Goal: Task Accomplishment & Management: Manage account settings

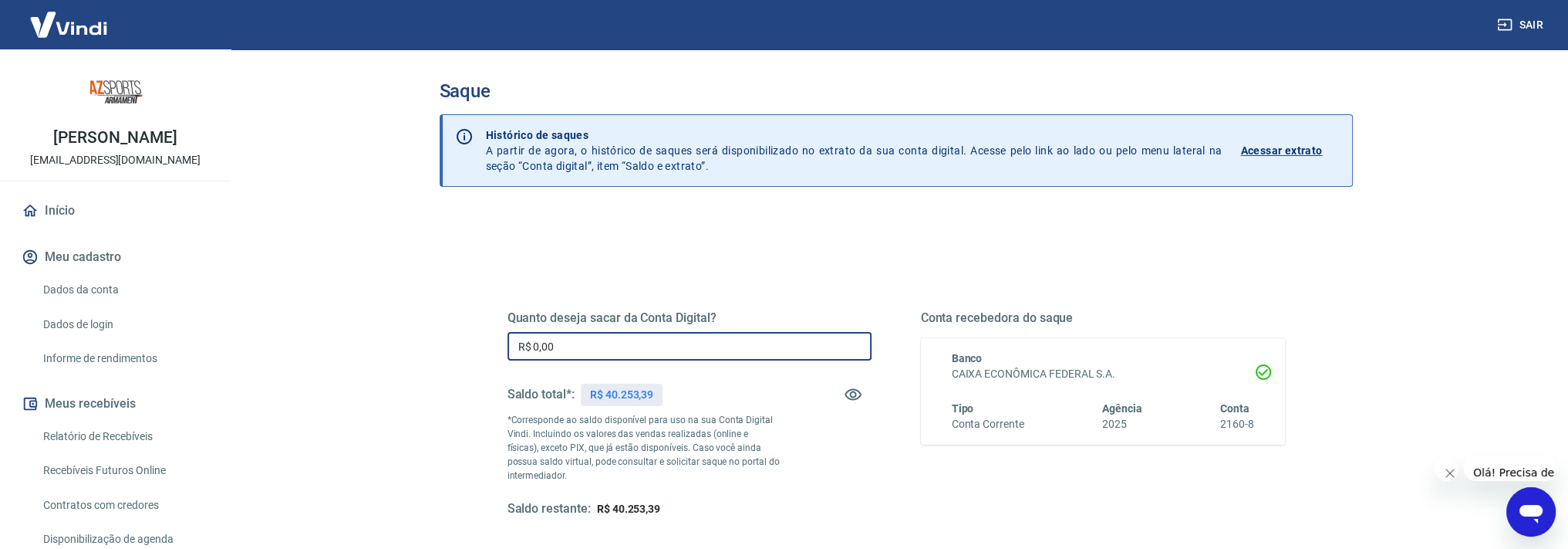
drag, startPoint x: 563, startPoint y: 342, endPoint x: 492, endPoint y: 357, distance: 72.6
click at [492, 357] on div "Quanto deseja sacar da Conta Digital? R$ 0,00 ​ Saldo total*: R$ 40.253,39 *Cor…" at bounding box center [896, 422] width 814 height 358
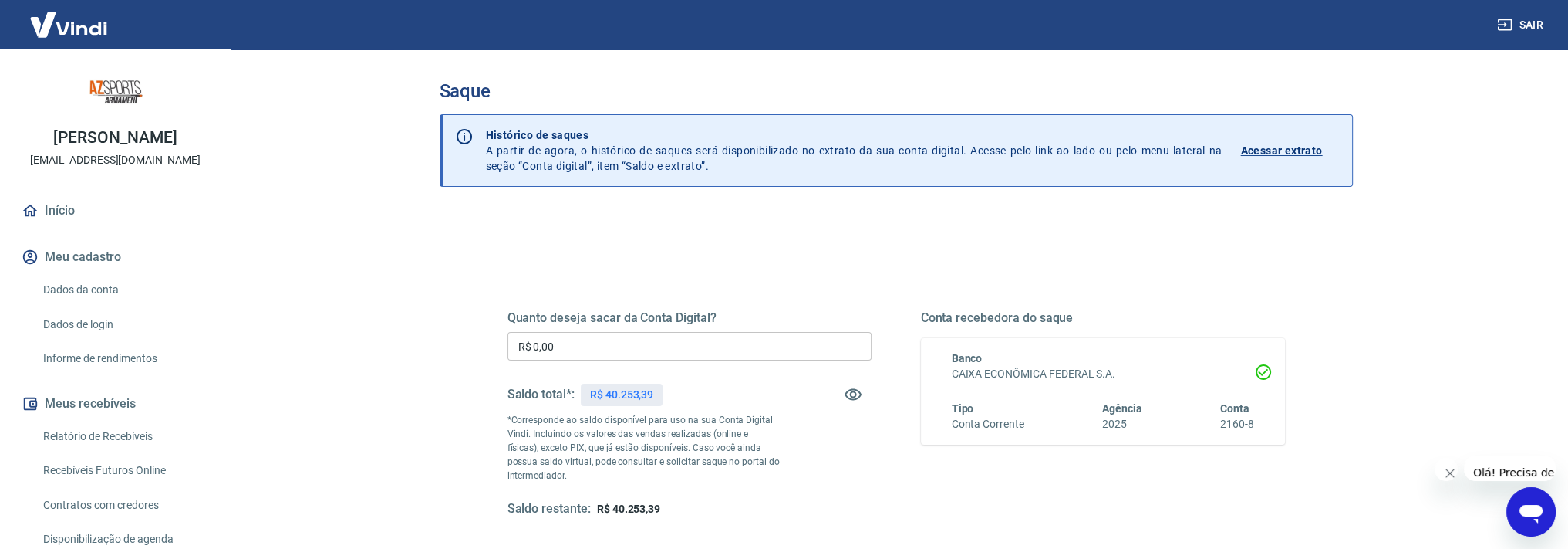
click at [588, 339] on input "R$ 0,00" at bounding box center [689, 346] width 364 height 29
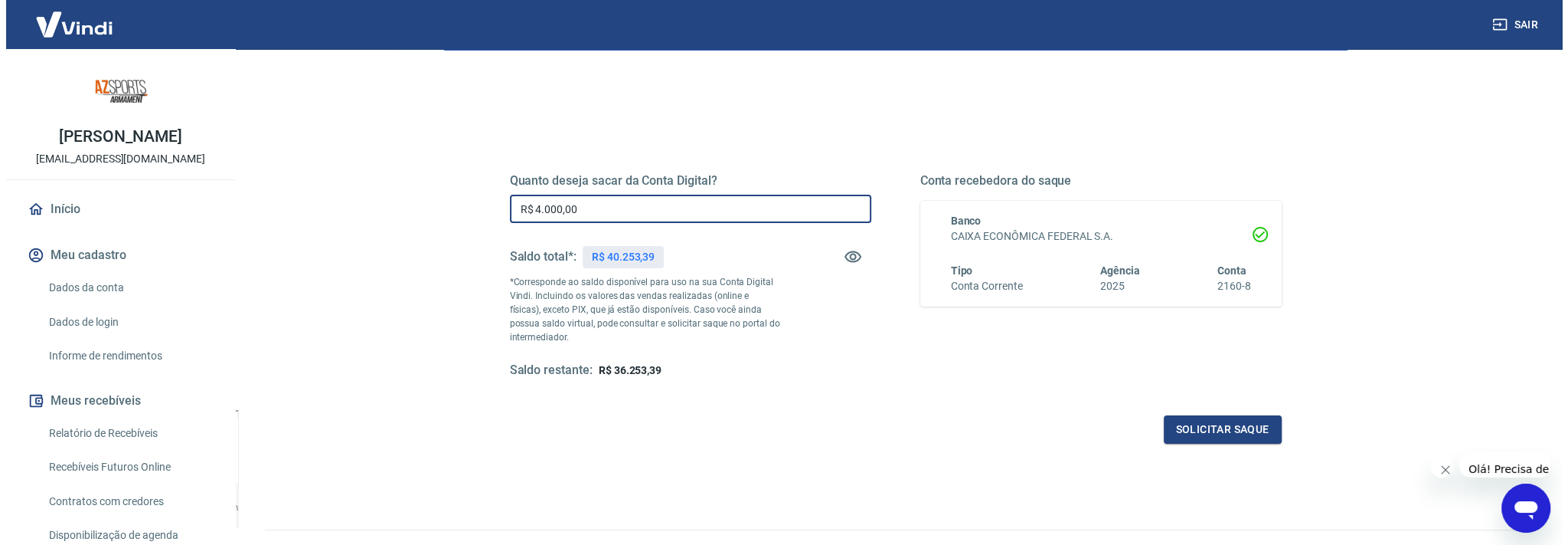
scroll to position [207, 0]
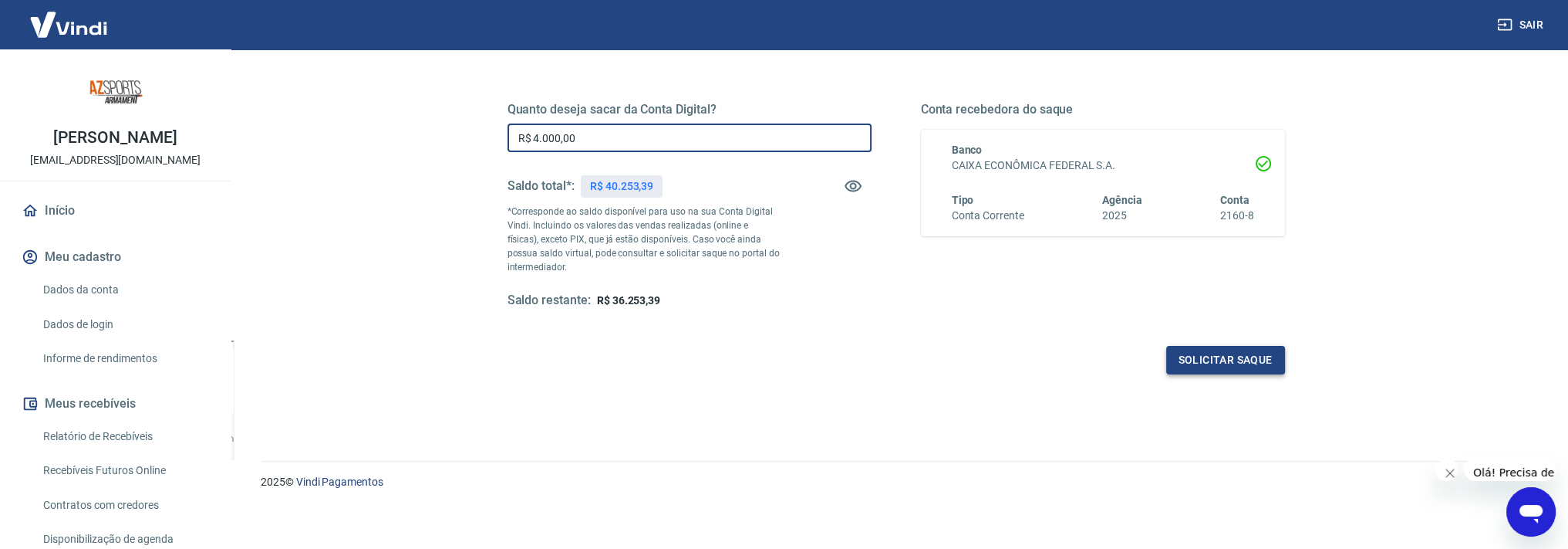
type input "R$ 4.000,00"
click at [1243, 346] on button "Solicitar saque" at bounding box center [1224, 359] width 119 height 29
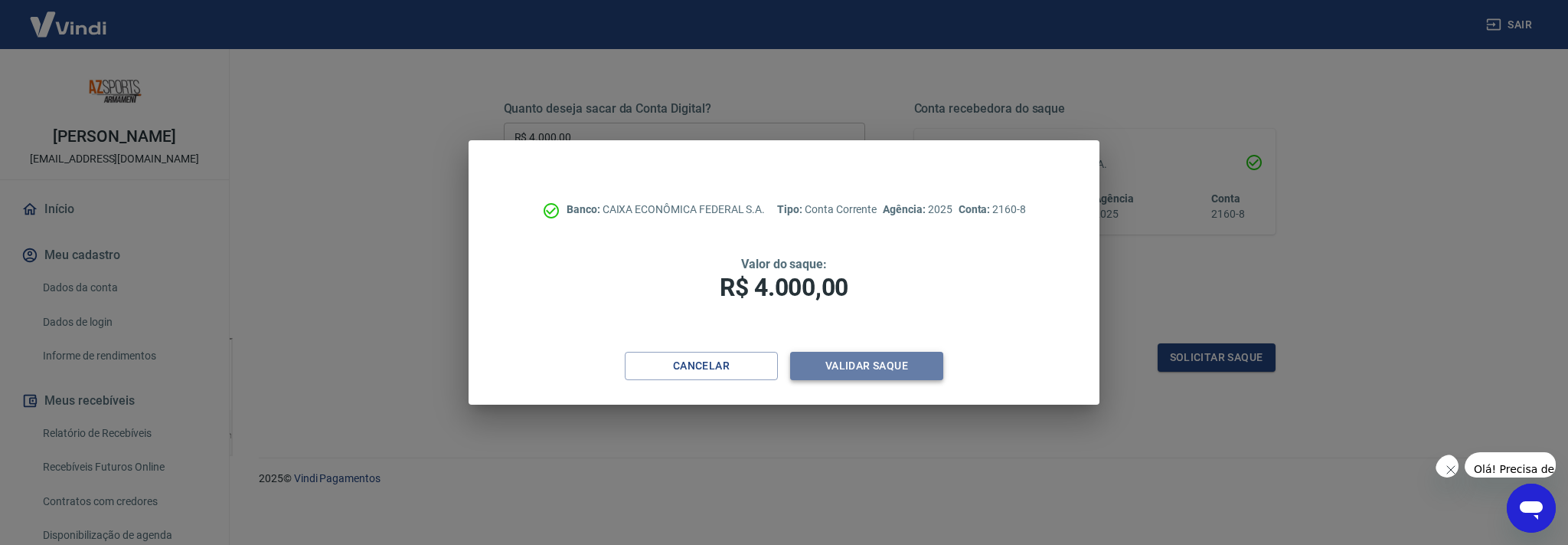
click at [912, 366] on button "Validar saque" at bounding box center [867, 365] width 153 height 28
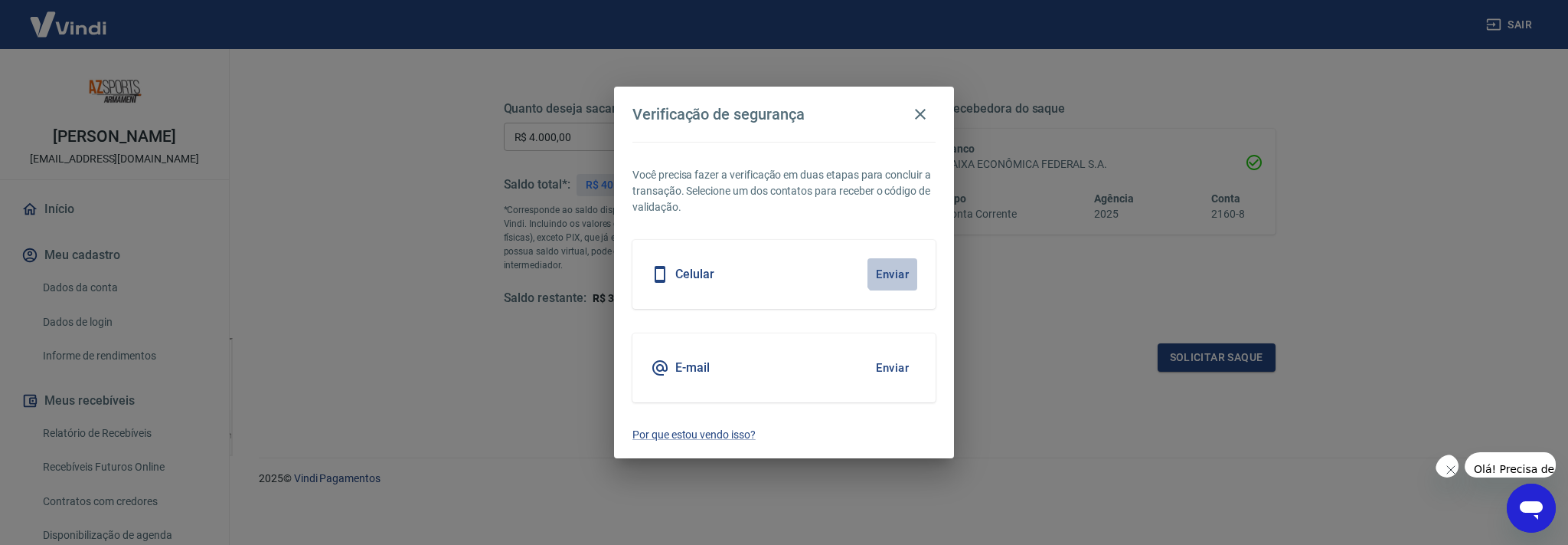
click at [895, 271] on button "Enviar" at bounding box center [893, 273] width 50 height 32
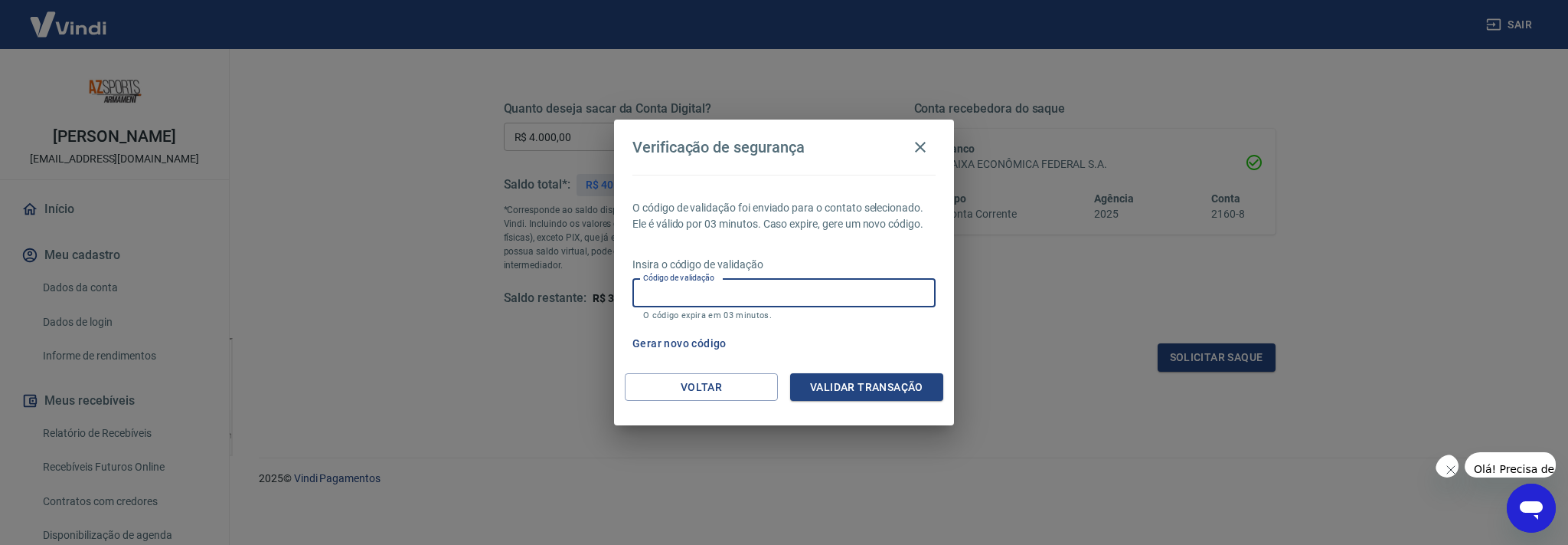
click at [802, 291] on input "Código de validação" at bounding box center [784, 292] width 303 height 28
type input "586036"
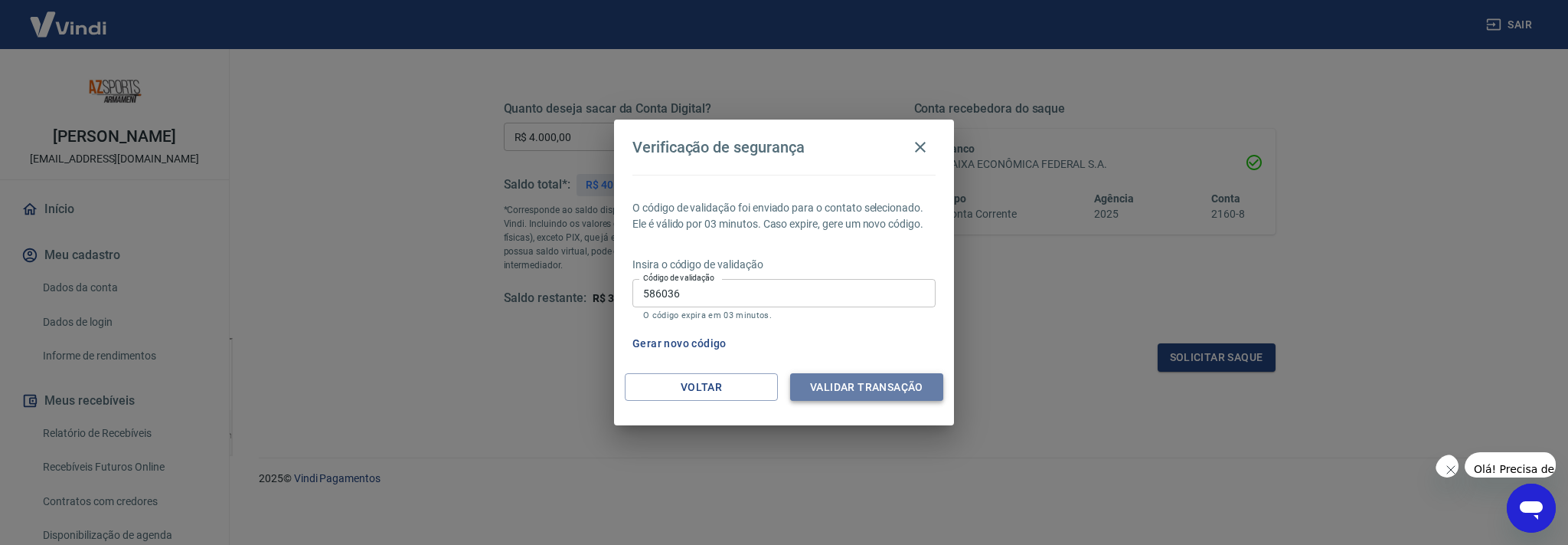
click at [877, 384] on button "Validar transação" at bounding box center [867, 387] width 153 height 28
